Goal: Task Accomplishment & Management: Manage account settings

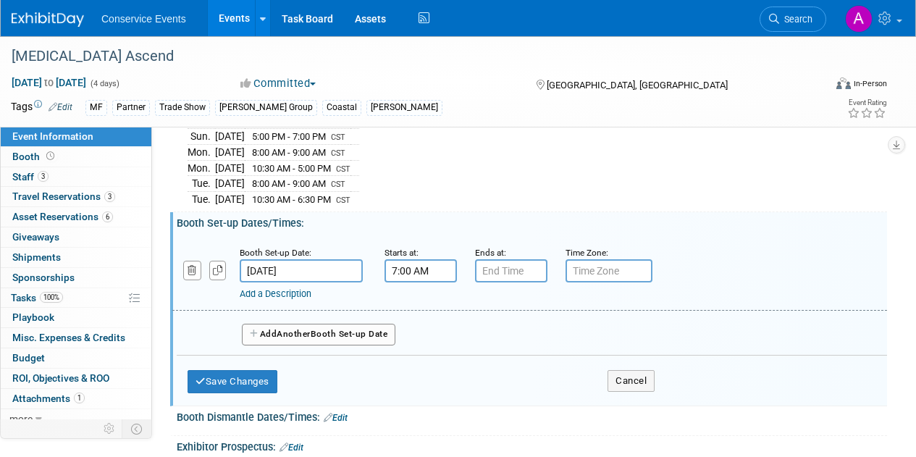
click at [417, 271] on input "7:00 AM" at bounding box center [421, 270] width 72 height 23
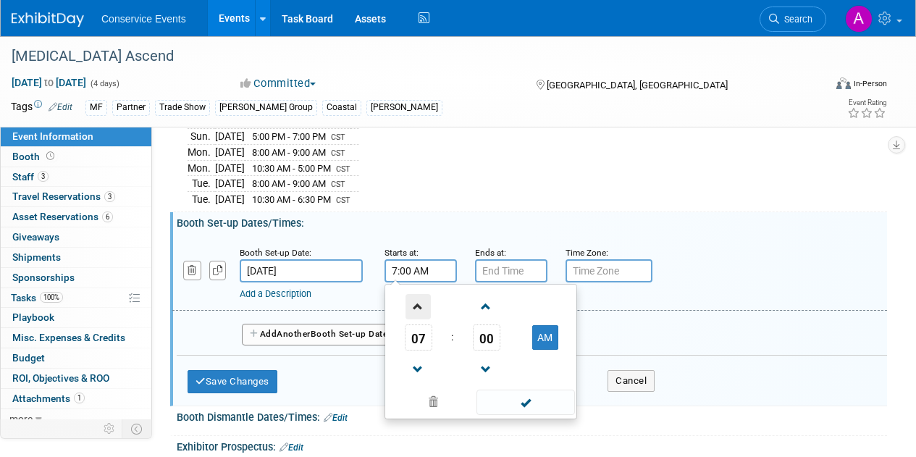
click at [420, 303] on span at bounding box center [418, 306] width 25 height 25
type input "10:00 AM"
click at [519, 269] on input "7:00 PM" at bounding box center [511, 270] width 72 height 23
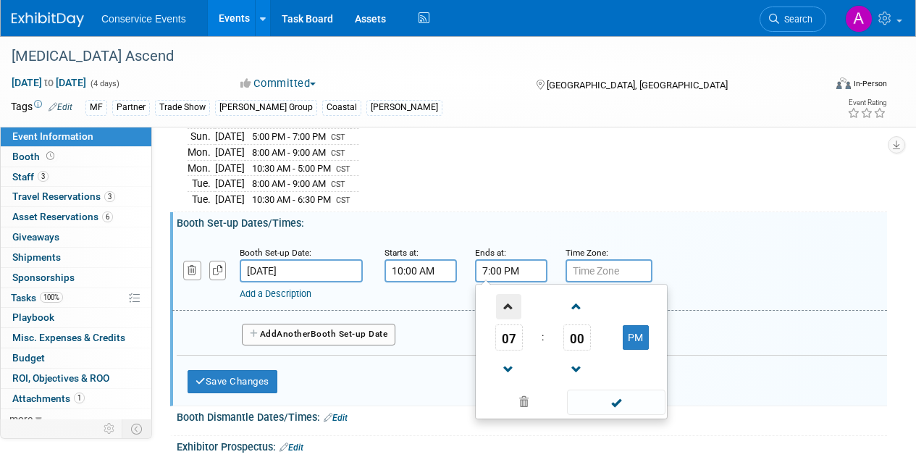
click at [511, 305] on span at bounding box center [508, 306] width 25 height 25
click at [510, 373] on span at bounding box center [508, 369] width 25 height 25
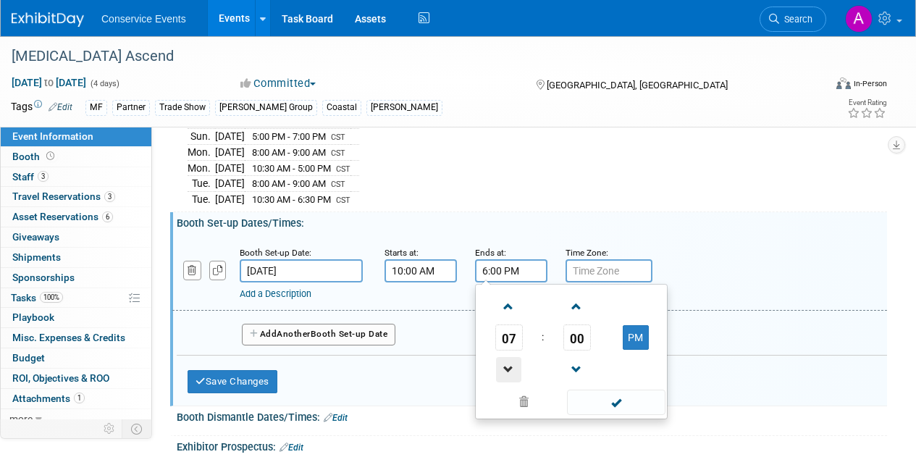
click at [510, 373] on span at bounding box center [508, 369] width 25 height 25
type input "4:00 PM"
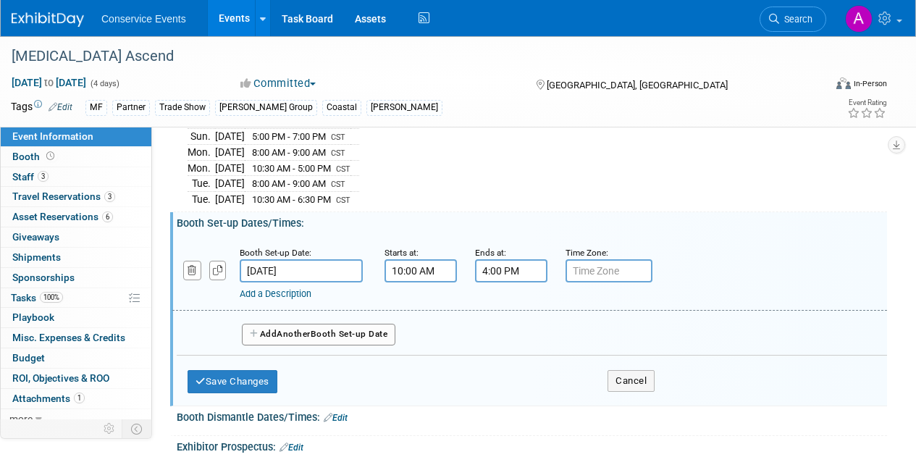
click at [693, 312] on div "Add Another Booth Set-up Date" at bounding box center [532, 330] width 711 height 38
click at [604, 279] on input "text" at bounding box center [609, 270] width 87 height 23
type input "CTS"
click at [359, 329] on button "Add Another Booth Set-up Date" at bounding box center [319, 335] width 154 height 22
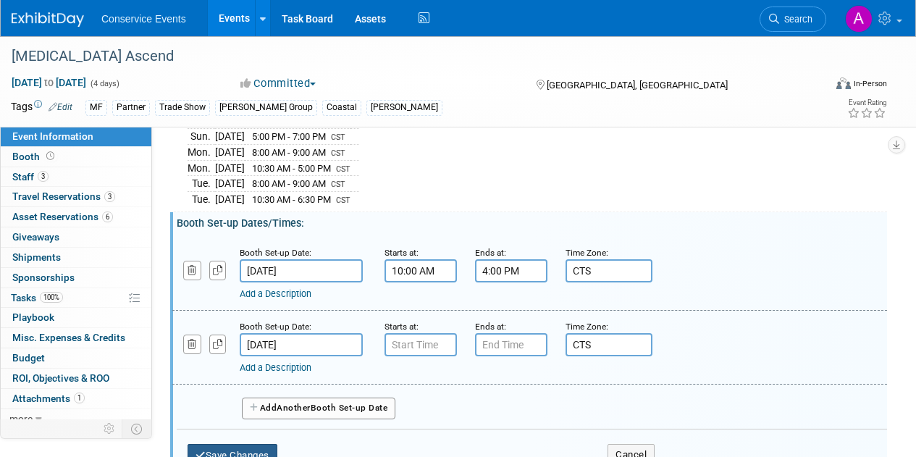
click at [246, 444] on button "Save Changes" at bounding box center [233, 455] width 90 height 23
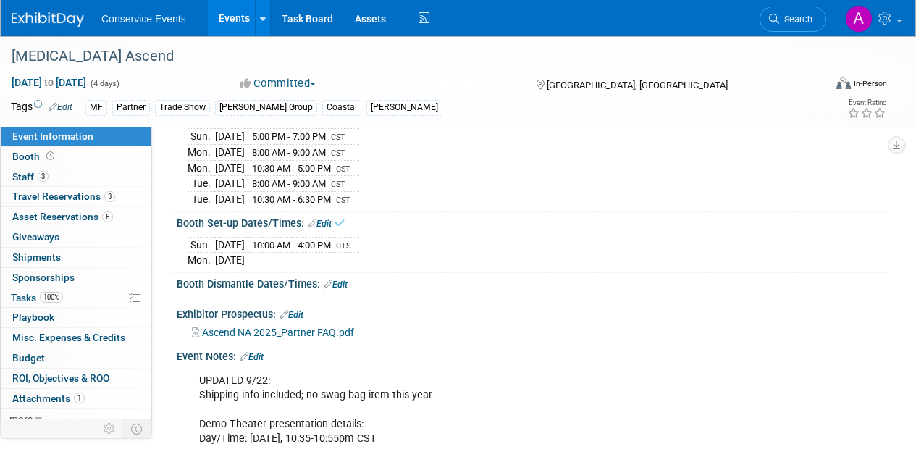
click at [325, 222] on link "Edit" at bounding box center [320, 224] width 24 height 10
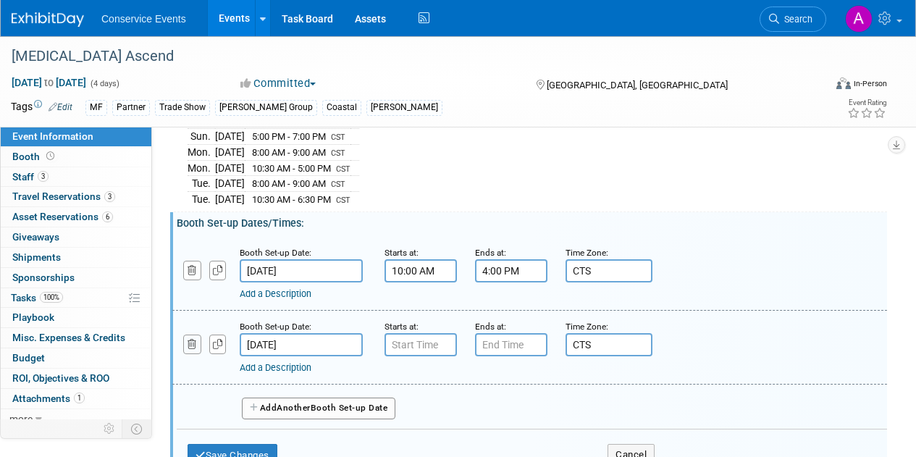
click at [193, 346] on icon "button" at bounding box center [192, 344] width 9 height 9
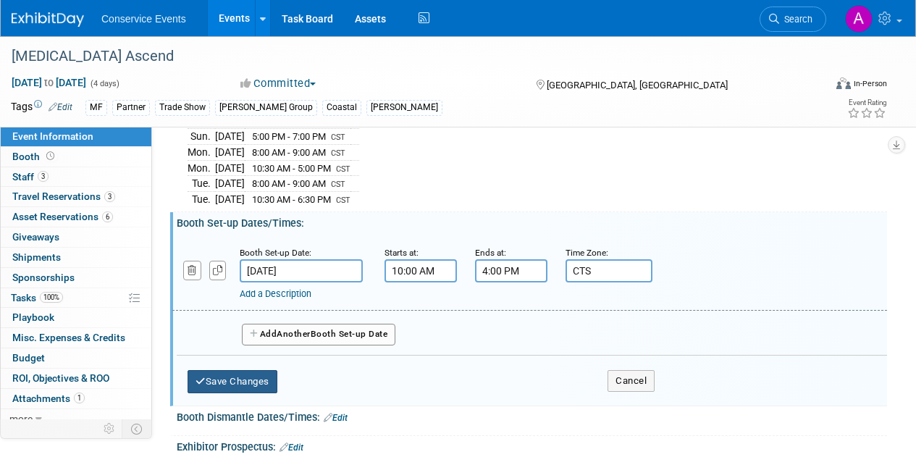
click at [222, 379] on button "Save Changes" at bounding box center [233, 381] width 90 height 23
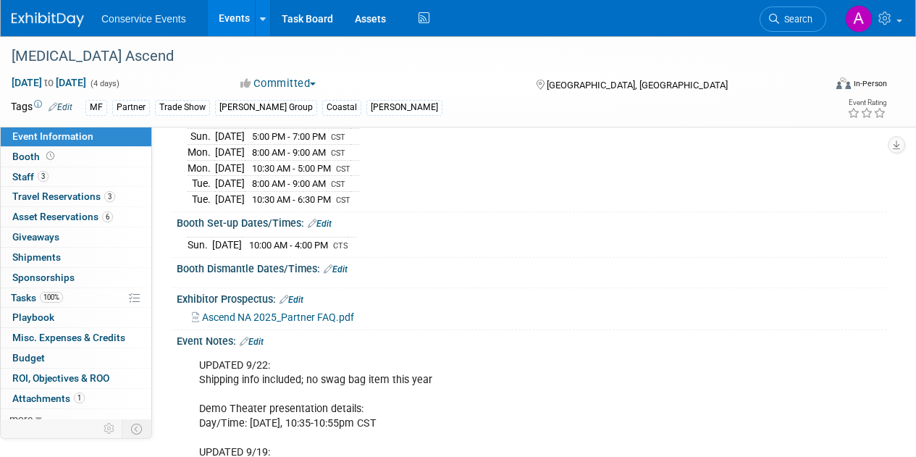
click at [346, 264] on link "Edit" at bounding box center [336, 269] width 24 height 10
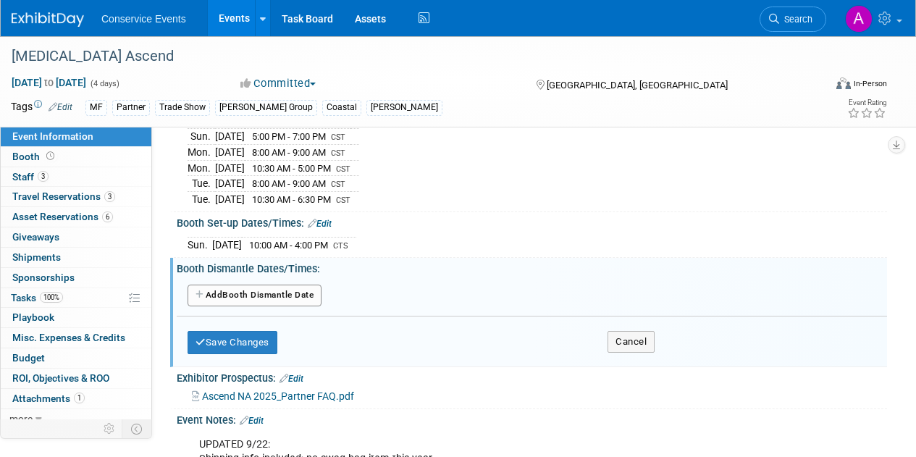
click at [290, 298] on button "Add Another Booth Dismantle Date" at bounding box center [255, 296] width 134 height 22
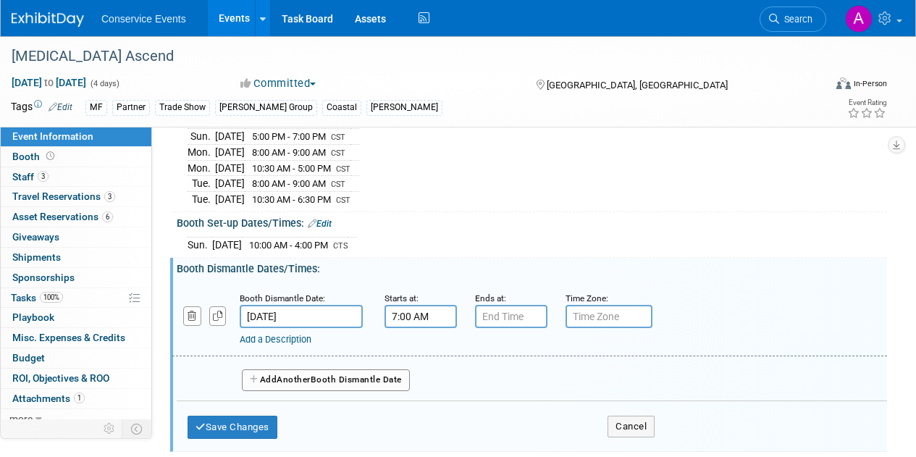
click at [418, 320] on input "7:00 AM" at bounding box center [421, 316] width 72 height 23
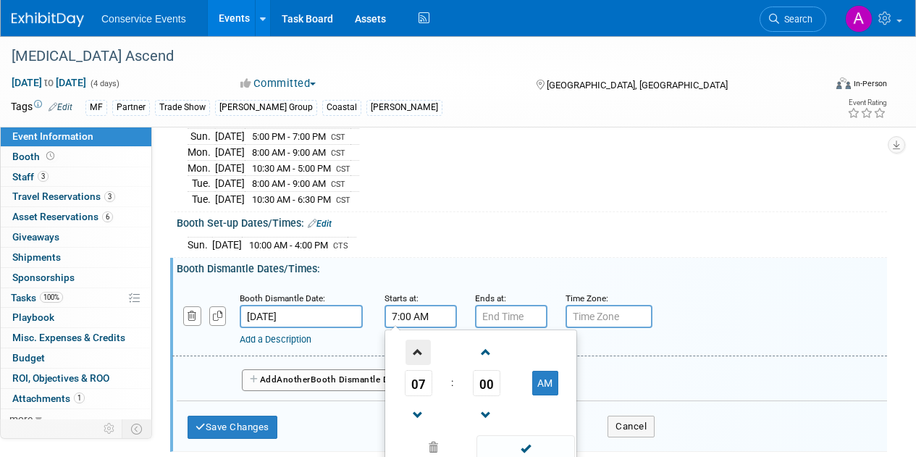
click at [416, 356] on span at bounding box center [418, 352] width 25 height 25
click at [499, 334] on link at bounding box center [487, 351] width 28 height 37
type input "8:01 AM"
type input "7:00 PM"
click at [500, 317] on input "7:00 PM" at bounding box center [511, 316] width 72 height 23
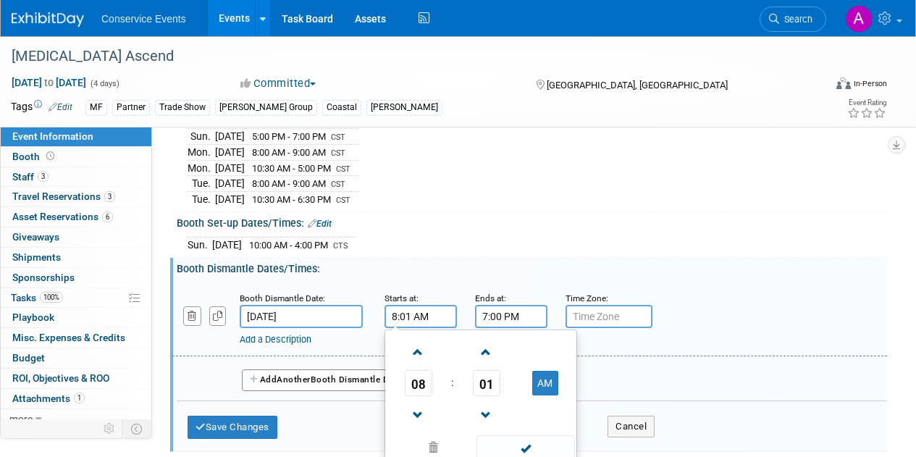
click at [429, 317] on input "8:01 AM" at bounding box center [421, 316] width 72 height 23
click at [488, 414] on span at bounding box center [486, 415] width 25 height 25
type input "8:00 AM"
click at [507, 311] on input "7:00 PM" at bounding box center [511, 316] width 72 height 23
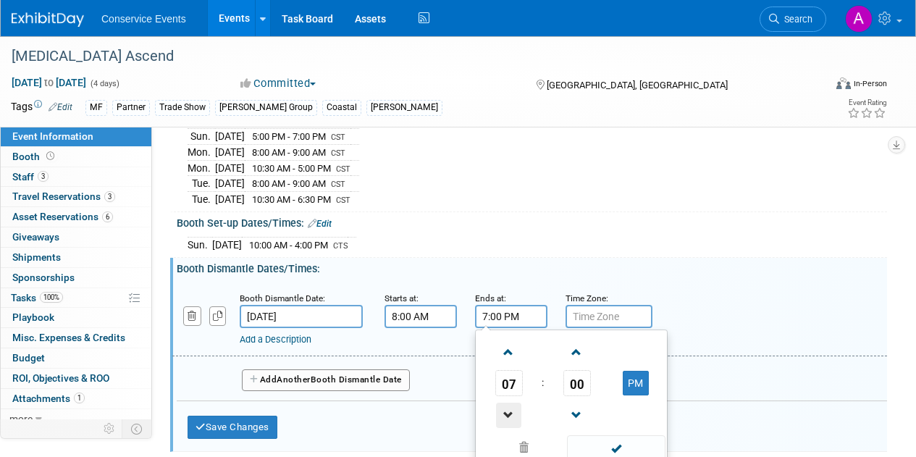
click at [504, 411] on span at bounding box center [508, 415] width 25 height 25
type input "5:00 PM"
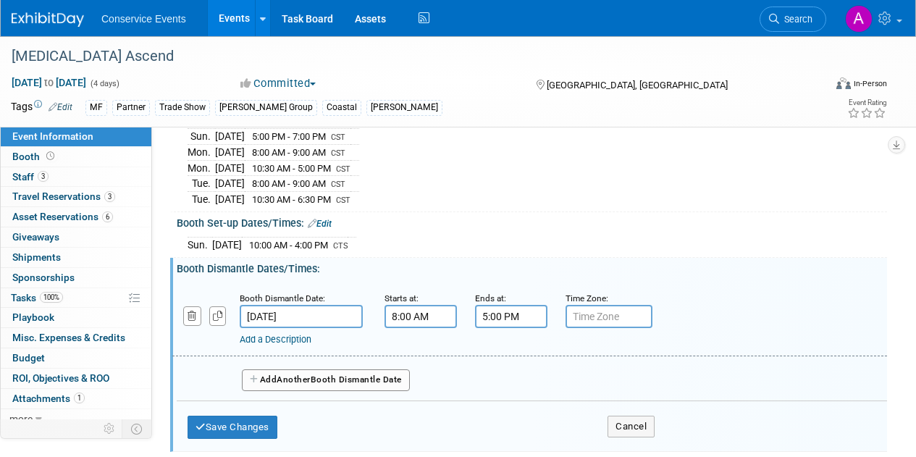
click at [693, 338] on div "Add a Description" at bounding box center [502, 339] width 525 height 13
click at [263, 419] on button "Save Changes" at bounding box center [233, 427] width 90 height 23
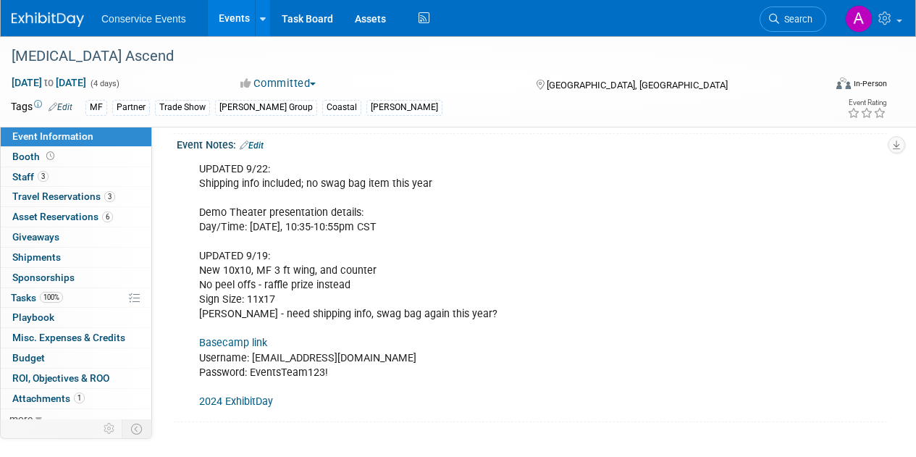
scroll to position [322, 0]
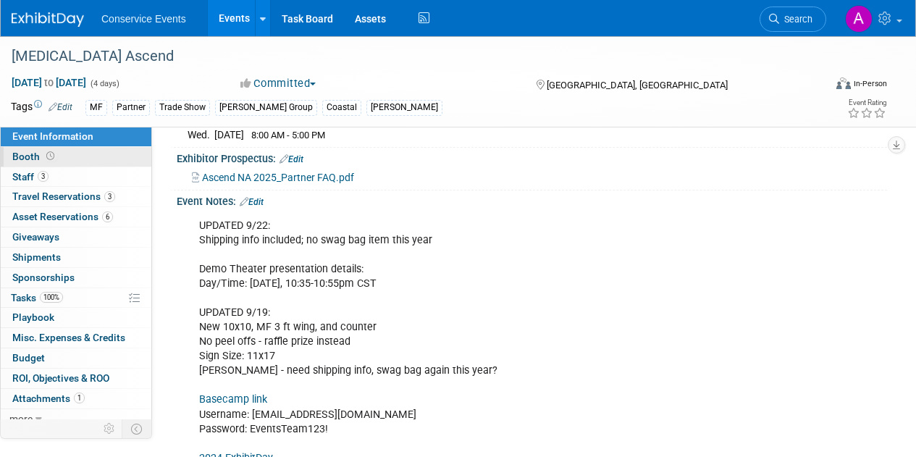
click at [22, 154] on span "Booth" at bounding box center [34, 157] width 45 height 12
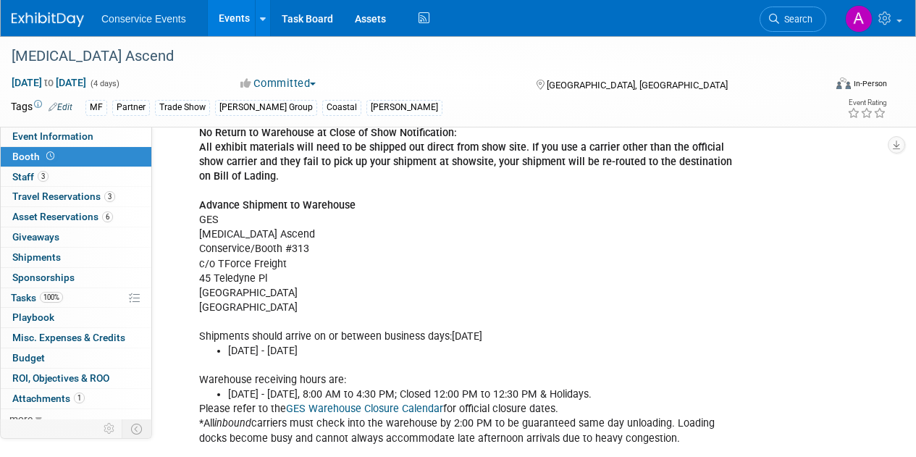
scroll to position [174, 0]
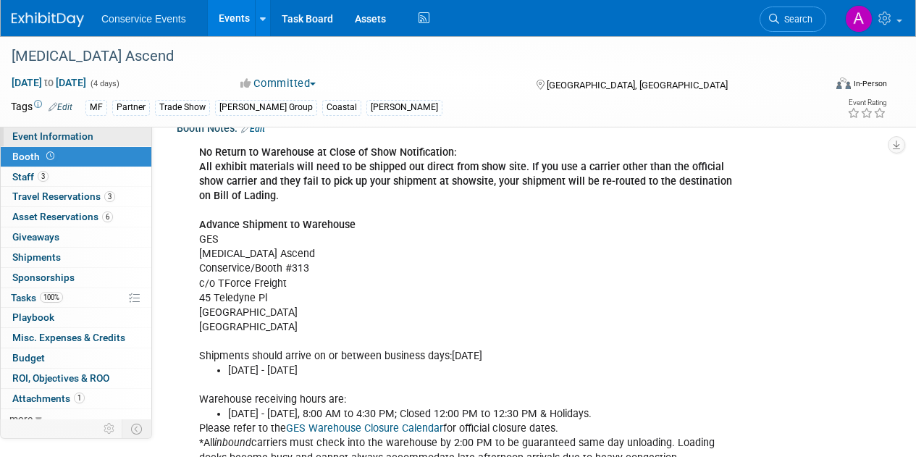
click at [46, 138] on span "Event Information" at bounding box center [52, 136] width 81 height 12
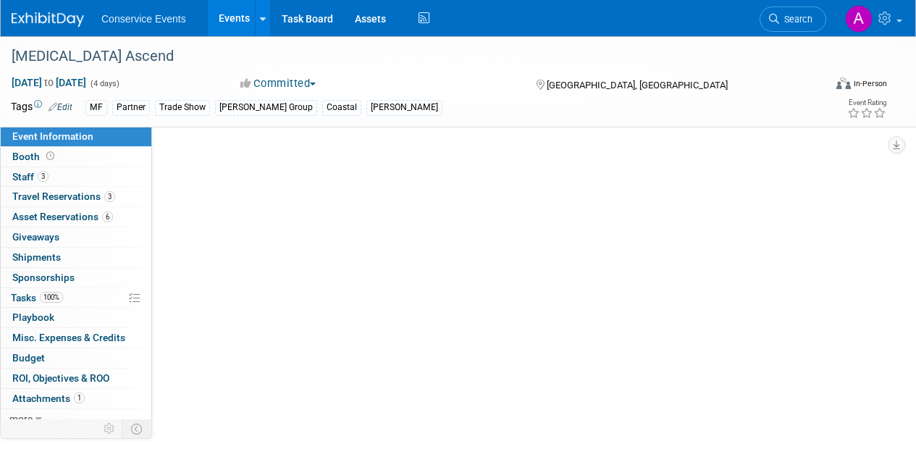
scroll to position [0, 0]
